Goal: Task Accomplishment & Management: Use online tool/utility

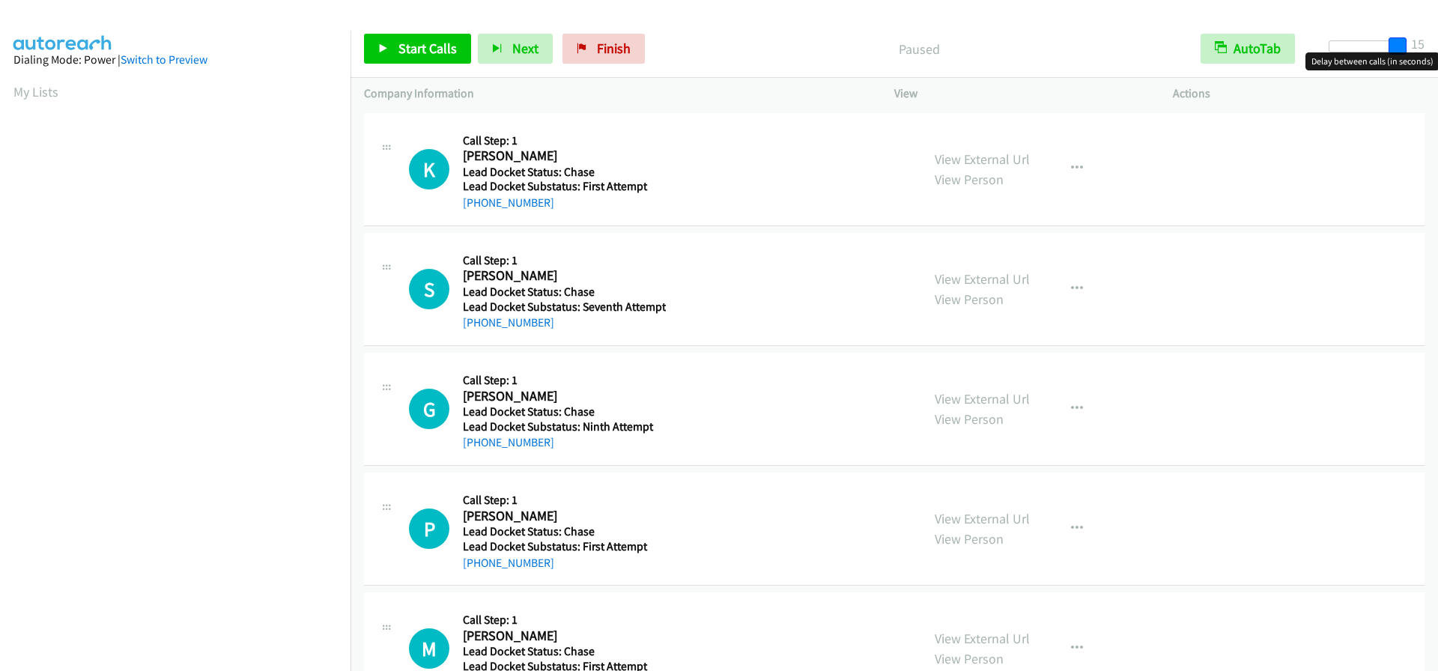
drag, startPoint x: 1344, startPoint y: 44, endPoint x: 1441, endPoint y: 44, distance: 96.6
click at [1438, 44] on html "Start Calls Pause Next Finish Paused AutoTab AutoTab 15 Company Information Inf…" at bounding box center [719, 35] width 1438 height 71
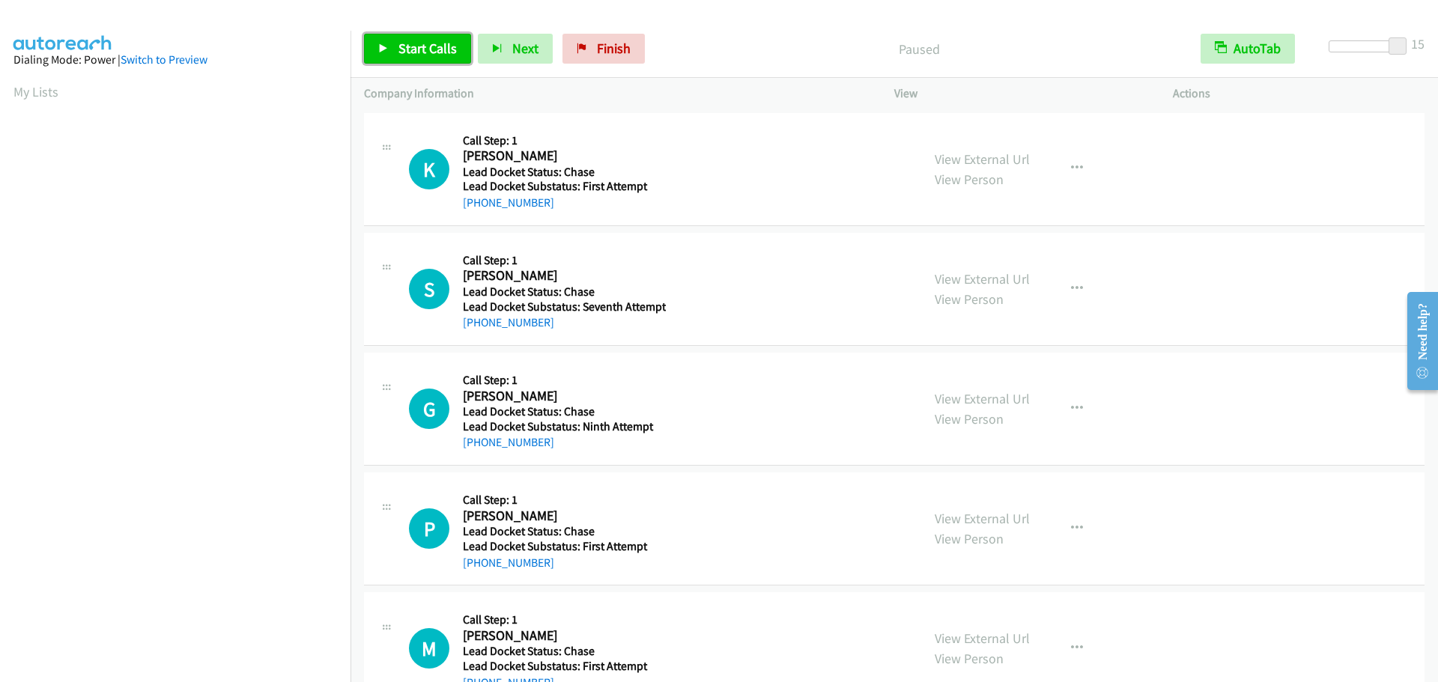
click at [443, 46] on span "Start Calls" at bounding box center [428, 48] width 58 height 17
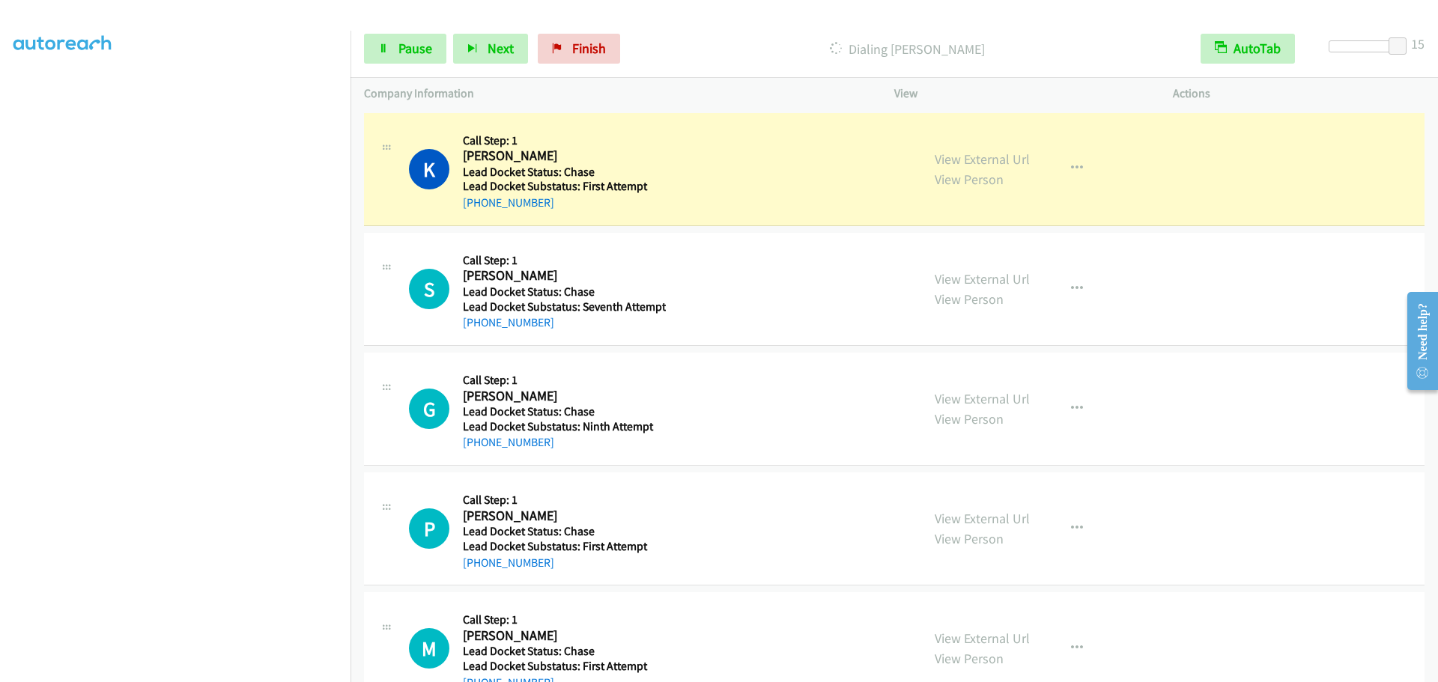
scroll to position [157, 0]
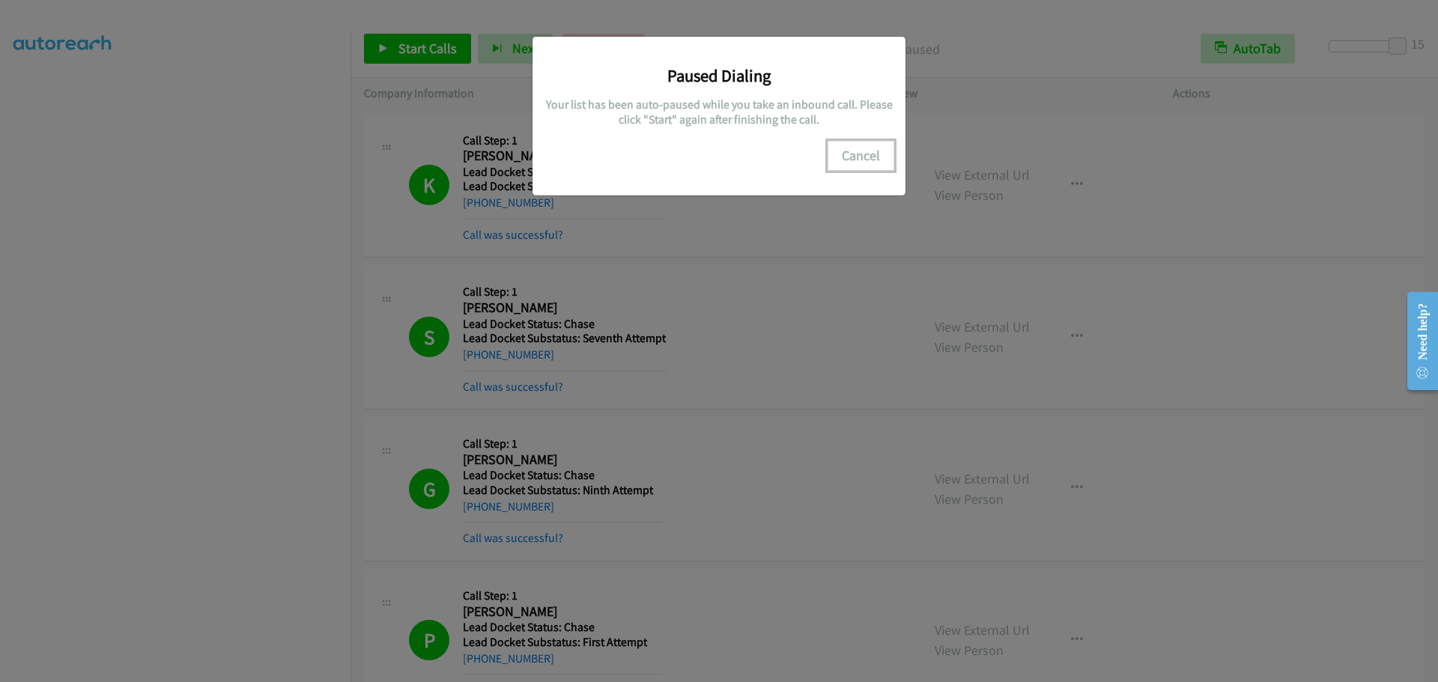
click at [855, 153] on button "Cancel" at bounding box center [861, 156] width 67 height 30
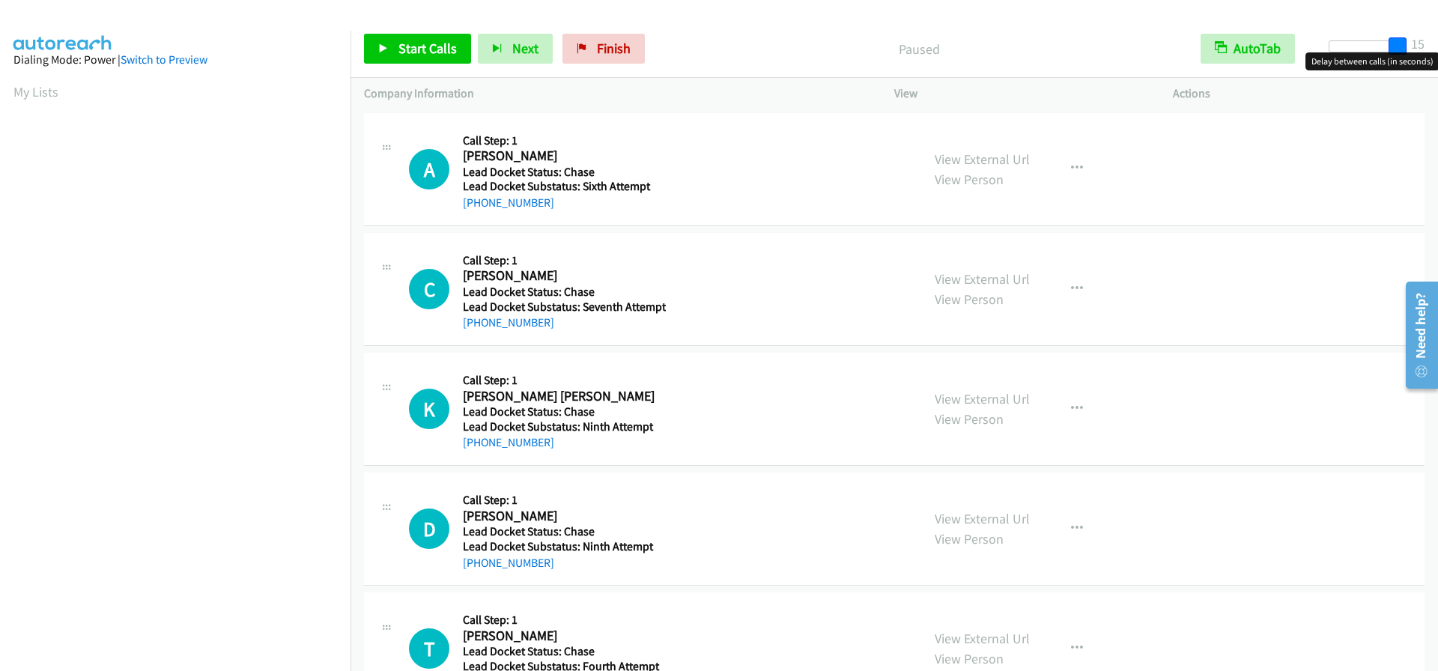
drag, startPoint x: 1336, startPoint y: 44, endPoint x: 1395, endPoint y: 42, distance: 58.5
click at [1429, 34] on div "Start Calls Pause Next Finish Paused AutoTab AutoTab 15" at bounding box center [895, 49] width 1088 height 58
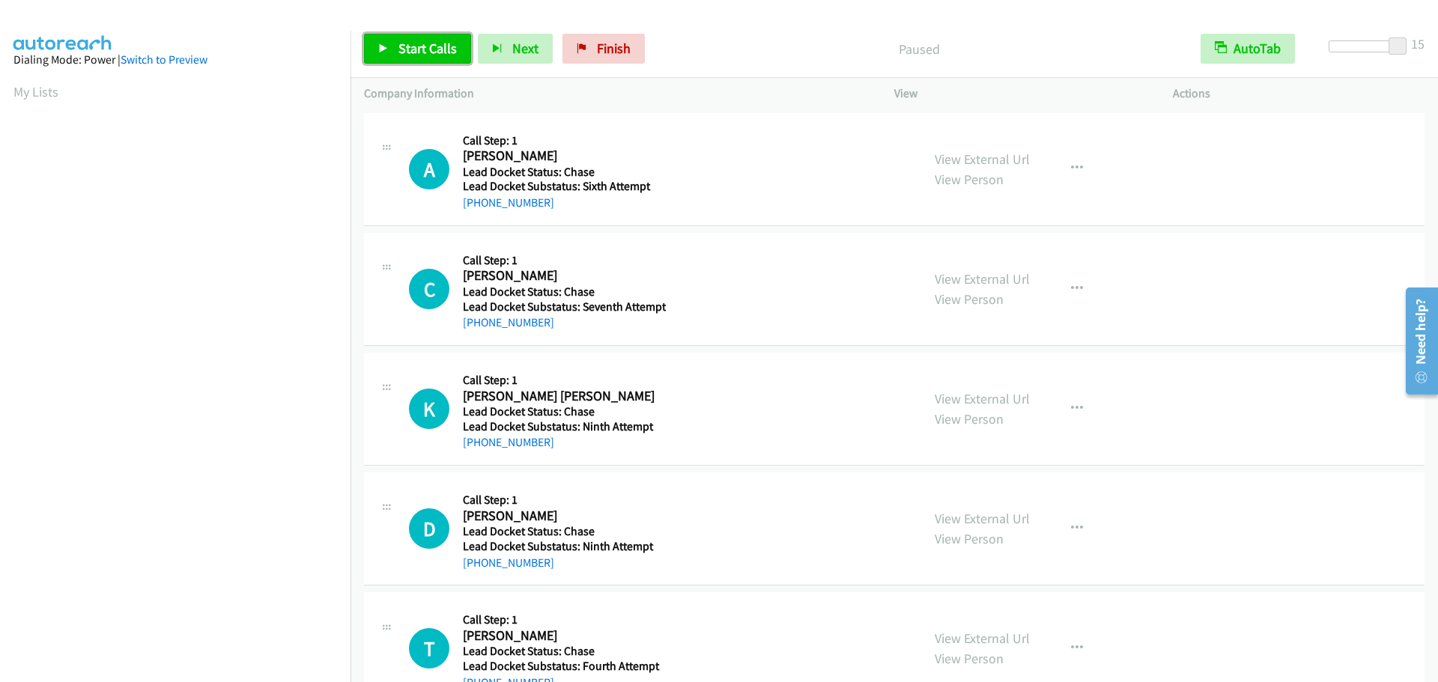
click at [440, 52] on span "Start Calls" at bounding box center [428, 48] width 58 height 17
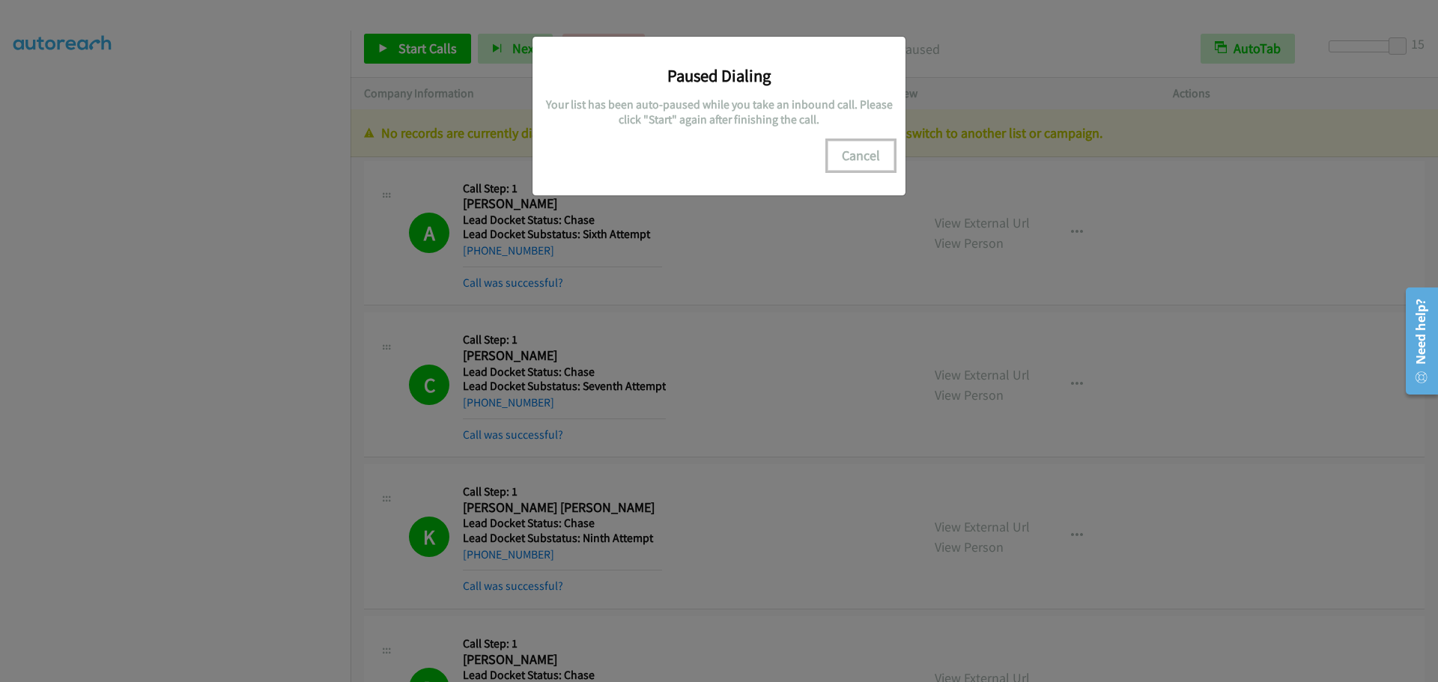
click at [844, 150] on button "Cancel" at bounding box center [861, 156] width 67 height 30
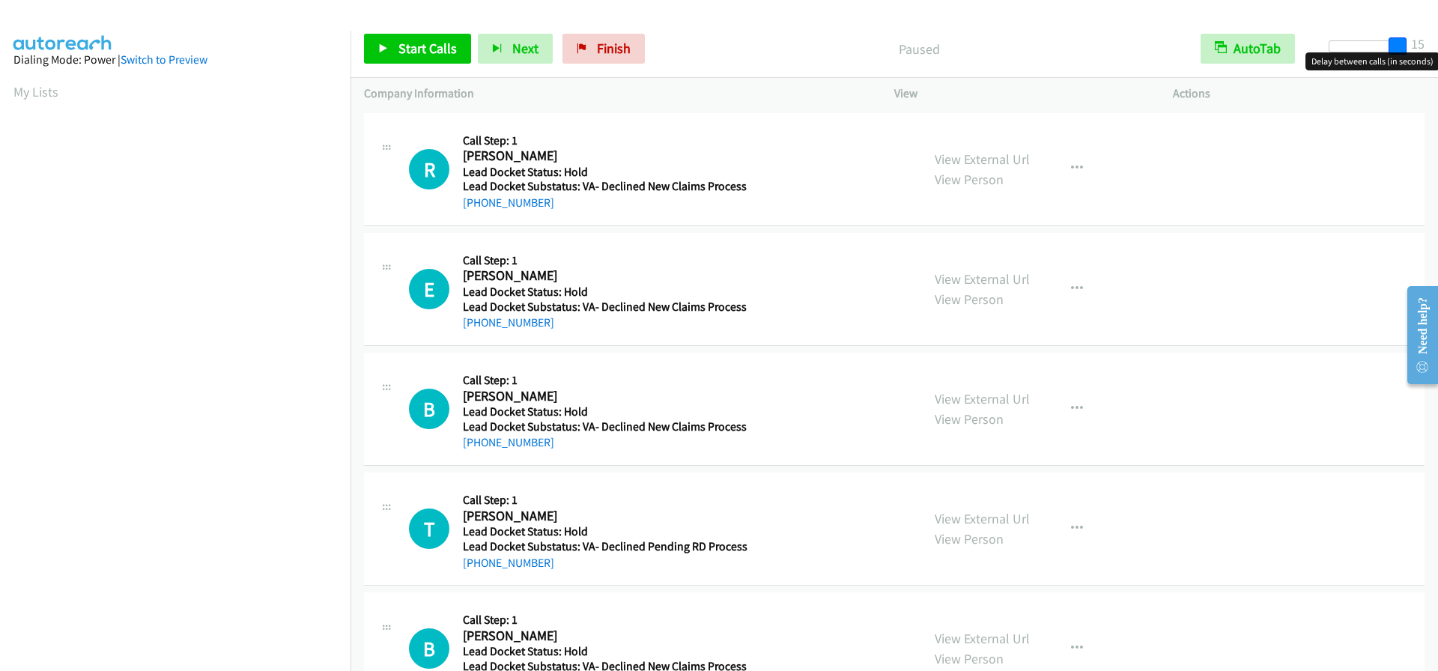
drag, startPoint x: 1336, startPoint y: 46, endPoint x: 1430, endPoint y: 41, distance: 93.7
click at [1430, 41] on div "Start Calls Pause Next Finish Paused AutoTab AutoTab 15" at bounding box center [895, 49] width 1088 height 58
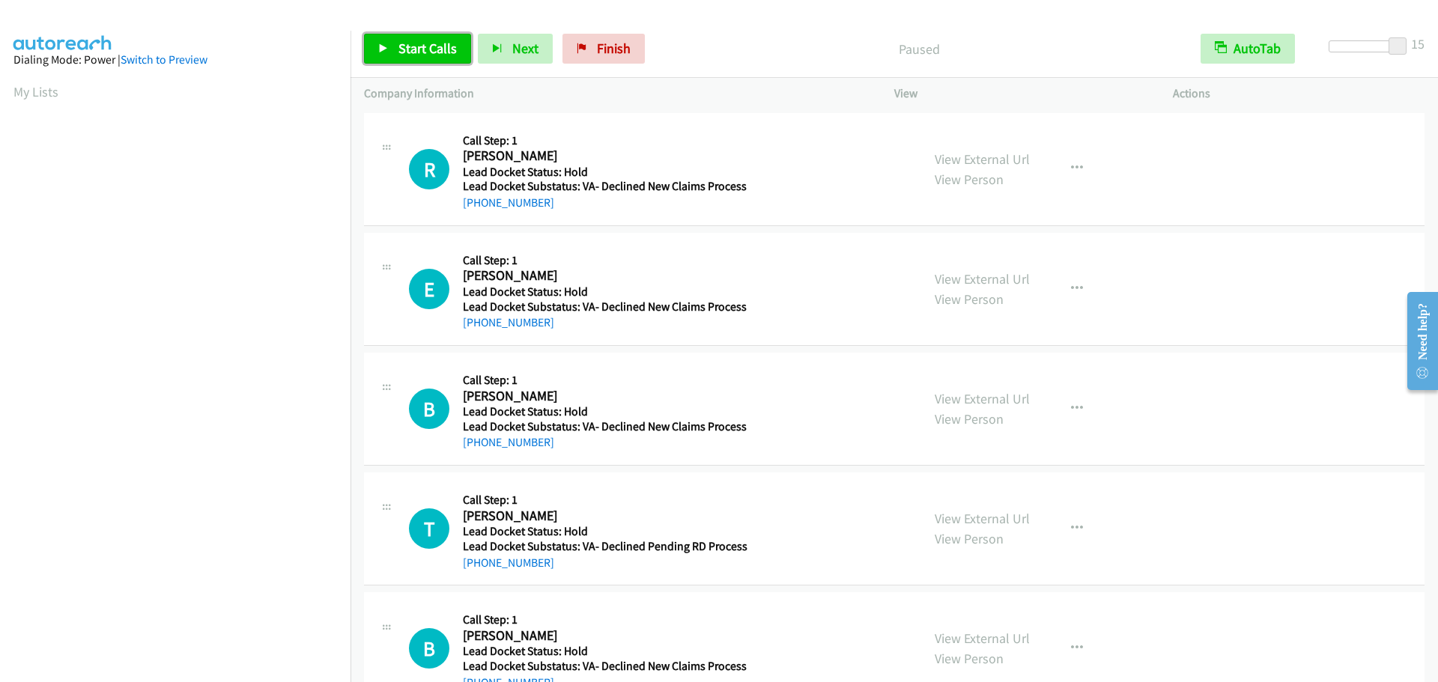
click at [438, 43] on span "Start Calls" at bounding box center [428, 48] width 58 height 17
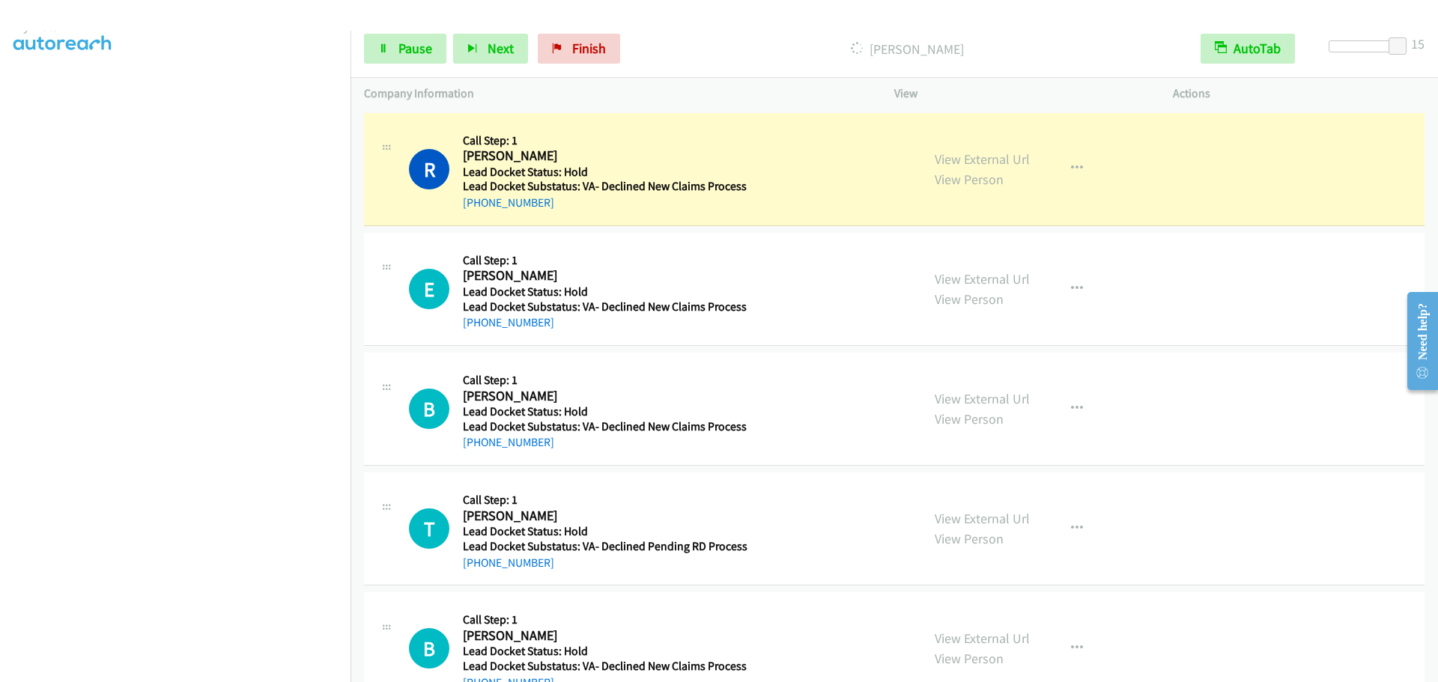
scroll to position [157, 0]
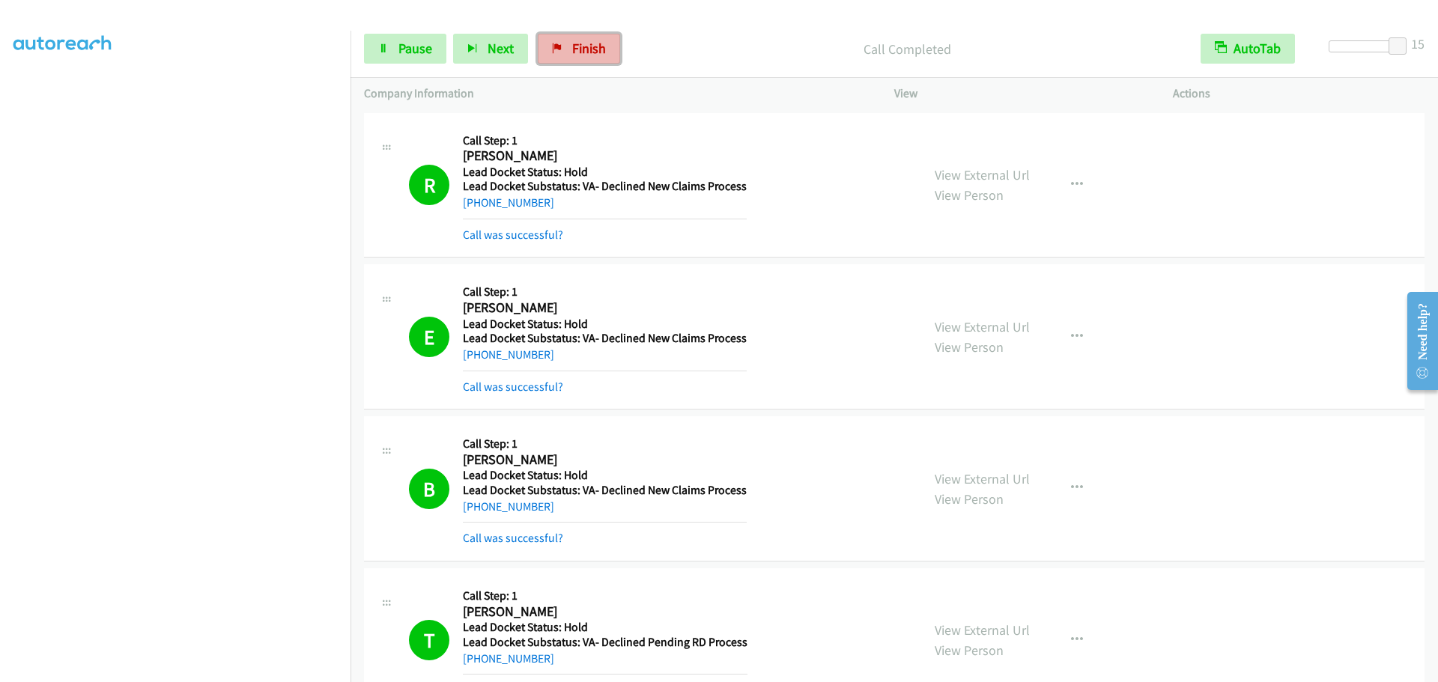
click at [578, 51] on span "Finish" at bounding box center [589, 48] width 34 height 17
